Goal: Find specific page/section: Find specific page/section

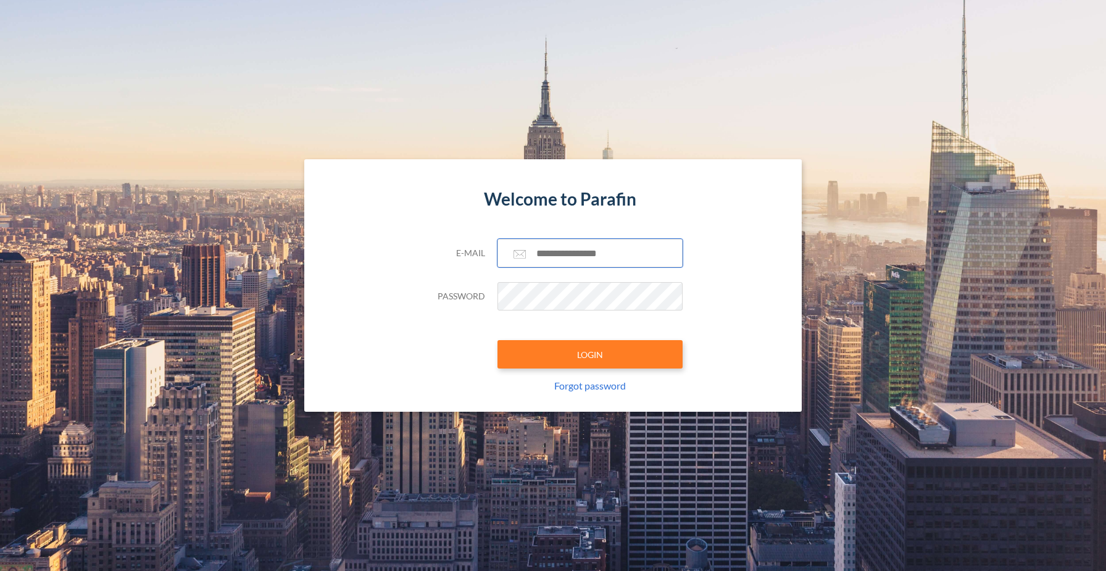
click at [596, 251] on input "text" at bounding box center [590, 253] width 185 height 28
type input "**********"
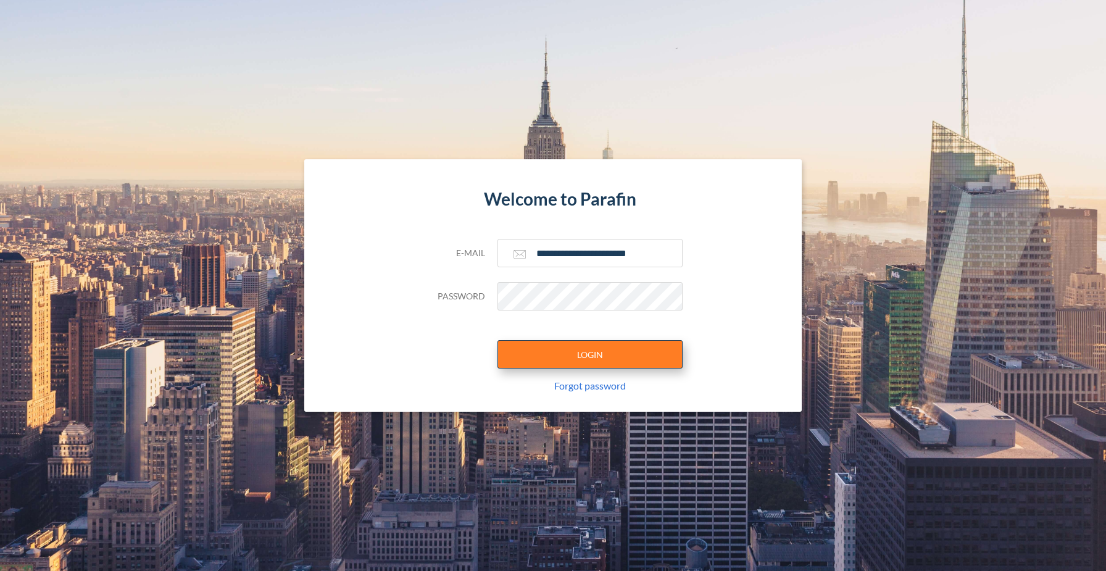
click at [587, 353] on button "LOGIN" at bounding box center [590, 354] width 185 height 28
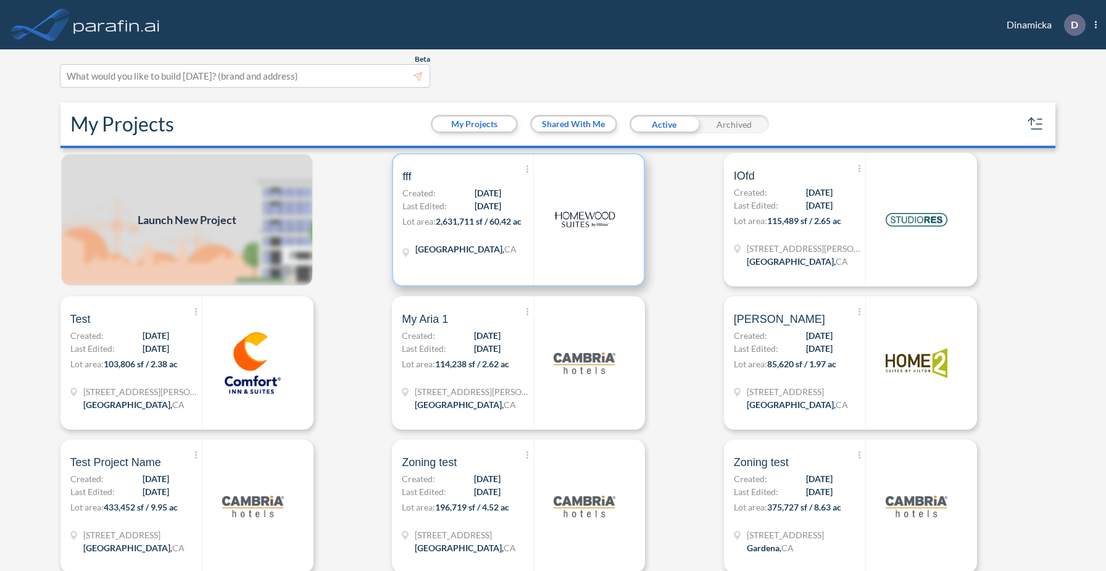
click at [572, 222] on img at bounding box center [585, 220] width 62 height 62
